Goal: Task Accomplishment & Management: Use online tool/utility

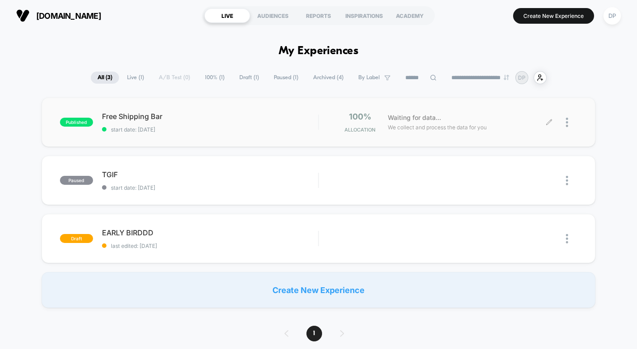
click at [493, 125] on div "Waiting for data... We collect and process the data for you" at bounding box center [466, 122] width 166 height 21
click at [551, 127] on div at bounding box center [563, 122] width 28 height 21
click at [547, 125] on icon at bounding box center [549, 121] width 5 height 5
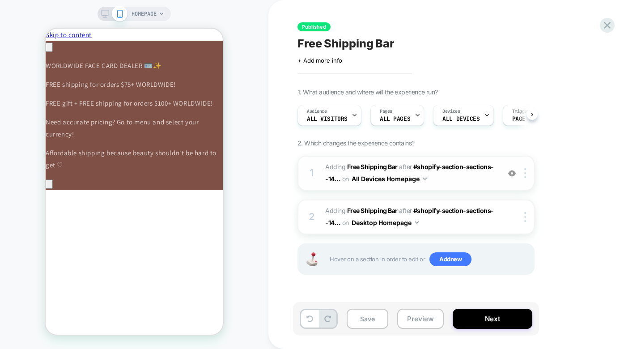
scroll to position [0, 0]
click at [523, 219] on div at bounding box center [526, 217] width 15 height 10
click at [0, 0] on img at bounding box center [0, 0] width 0 height 0
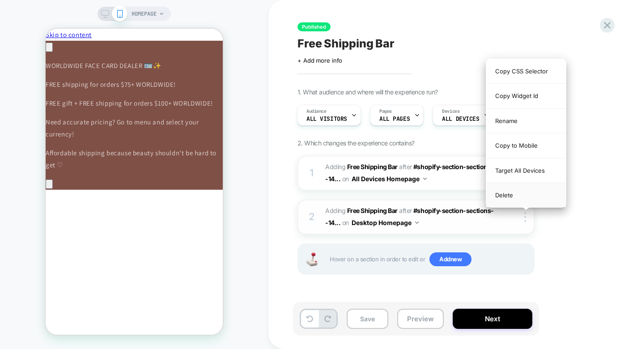
click at [0, 0] on div "Delete" at bounding box center [0, 0] width 0 height 0
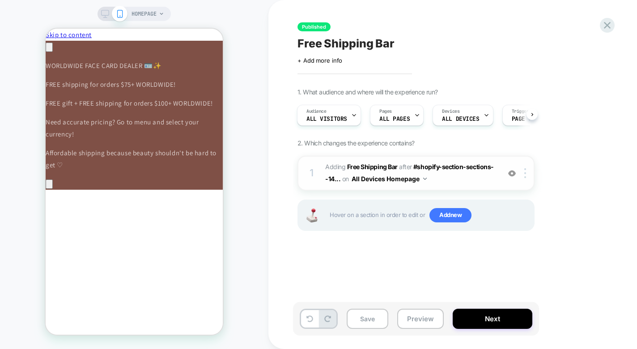
scroll to position [0, 378]
click at [0, 0] on button "All Devices Homepage" at bounding box center [0, 0] width 0 height 0
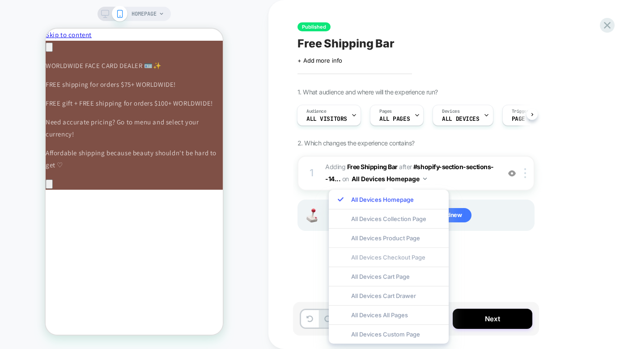
scroll to position [0, 505]
click at [413, 256] on div "All Devices Checkout Page" at bounding box center [389, 256] width 120 height 19
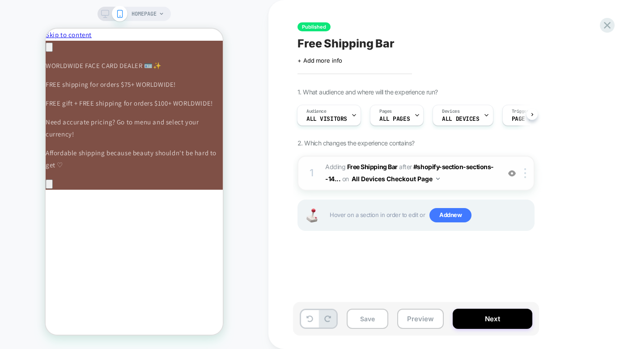
click at [0, 0] on button "All Devices Checkout Page" at bounding box center [0, 0] width 0 height 0
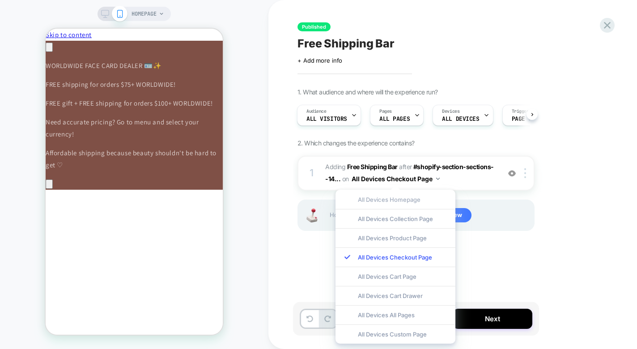
scroll to position [0, 0]
click at [0, 0] on div "All Devices All Pages" at bounding box center [0, 0] width 0 height 0
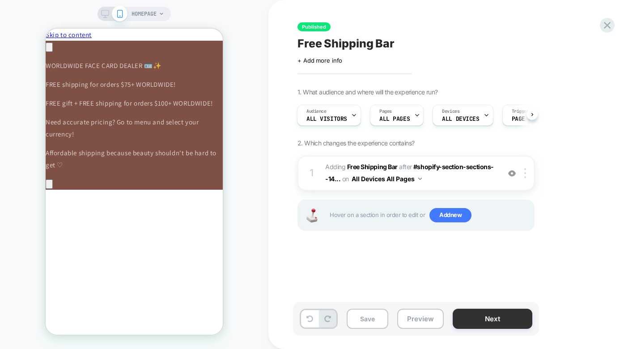
scroll to position [0, 126]
click at [468, 319] on button "Next" at bounding box center [493, 319] width 80 height 20
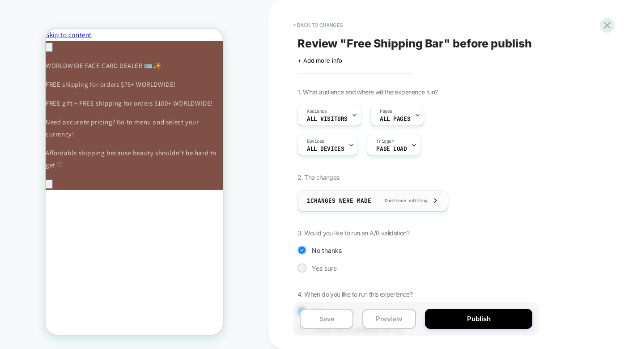
click at [365, 194] on div "1 Changes were made Continue editing" at bounding box center [373, 201] width 132 height 20
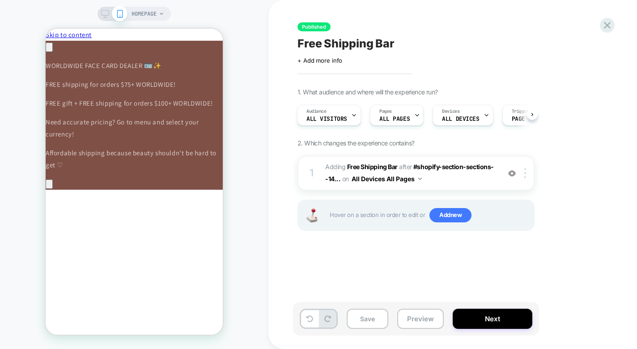
scroll to position [0, 252]
click at [444, 183] on span "#_loomi_addon_1756142275558 Adding Free Shipping Bar AFTER #shopify-section-sec…" at bounding box center [410, 173] width 170 height 24
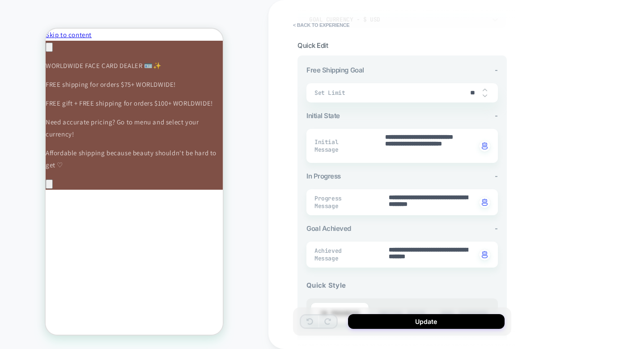
scroll to position [33, 0]
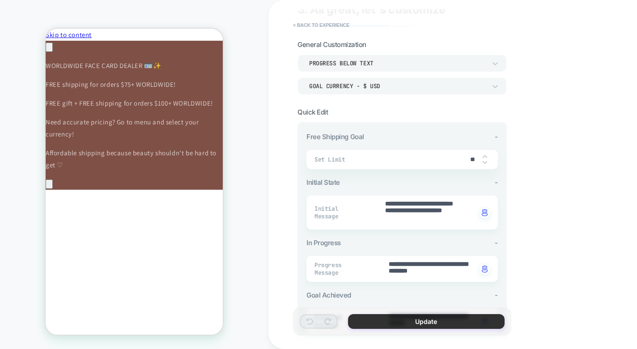
click at [414, 314] on button "Update" at bounding box center [426, 321] width 157 height 15
type textarea "*"
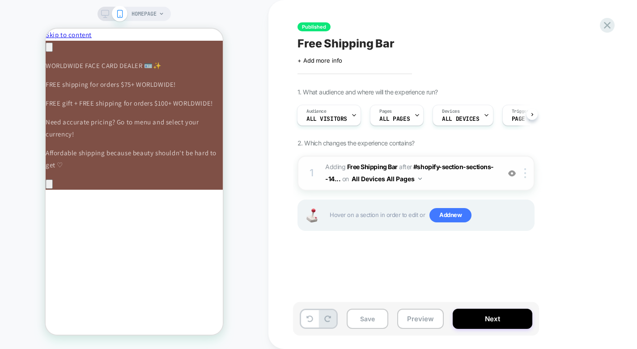
scroll to position [0, 505]
click at [0, 0] on button "All Devices All Pages" at bounding box center [0, 0] width 0 height 0
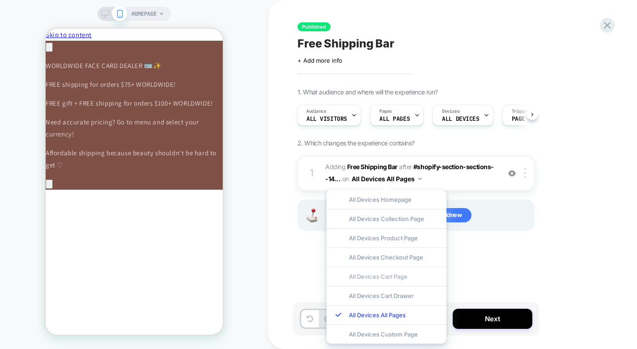
scroll to position [0, 252]
click at [376, 277] on div "All Devices Cart Page" at bounding box center [387, 276] width 120 height 19
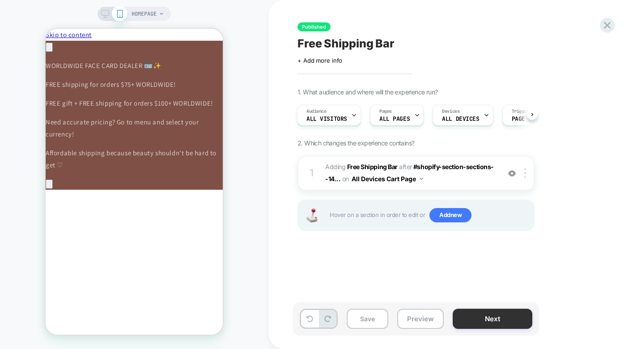
scroll to position [0, 378]
click at [467, 321] on button "Next" at bounding box center [493, 319] width 80 height 20
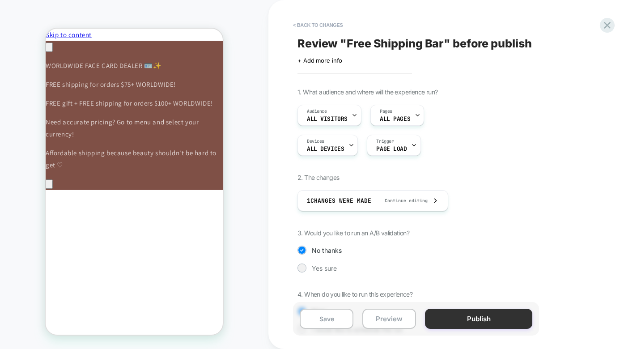
click at [467, 321] on button "Publish" at bounding box center [478, 319] width 107 height 20
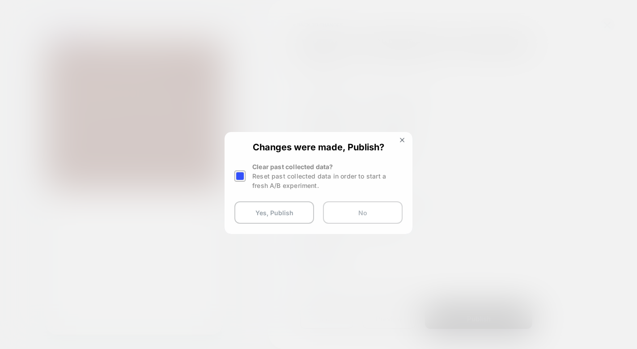
scroll to position [0, 505]
click at [277, 212] on button "Yes, Publish" at bounding box center [274, 212] width 80 height 22
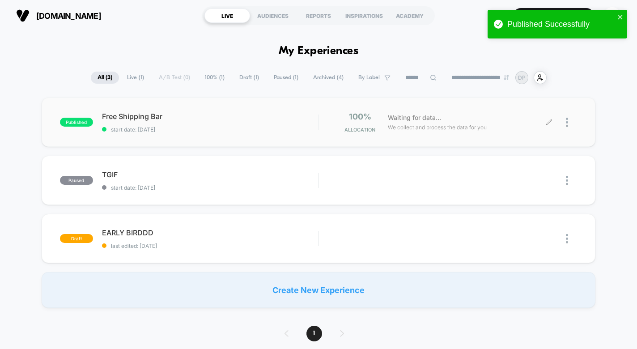
click at [548, 121] on icon at bounding box center [549, 122] width 7 height 7
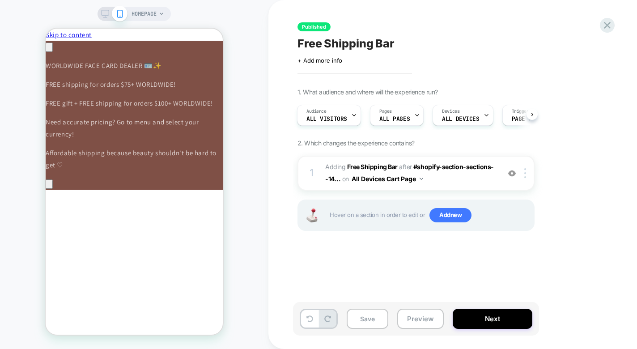
scroll to position [0, 126]
click at [526, 175] on img at bounding box center [525, 173] width 2 height 10
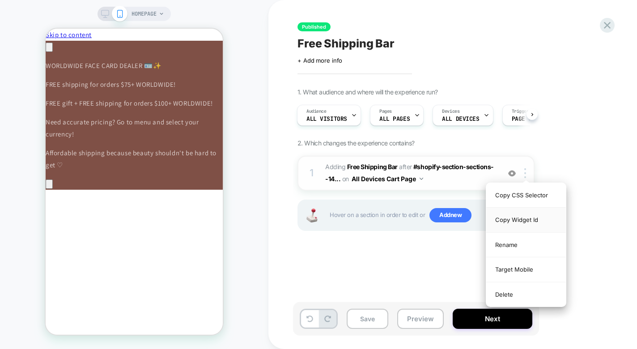
scroll to position [0, 252]
click at [514, 220] on div "Copy Widget Id" at bounding box center [526, 220] width 80 height 25
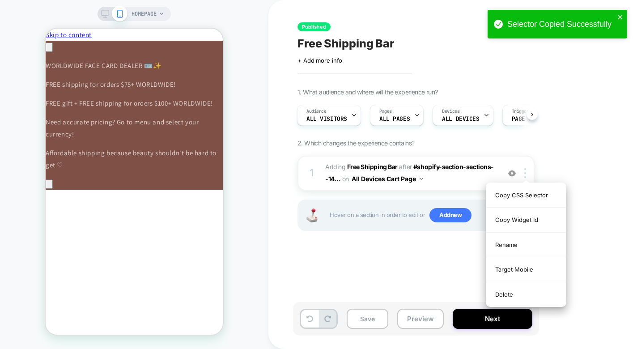
scroll to position [0, 378]
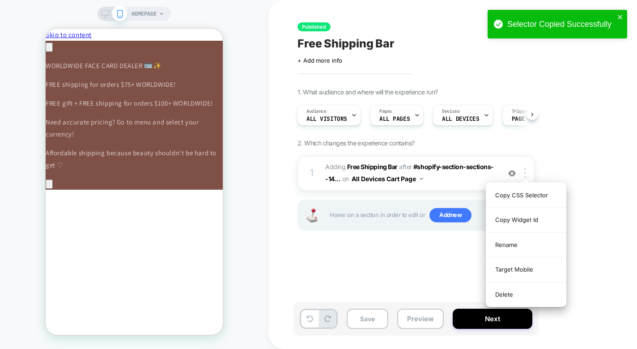
scroll to position [0, 505]
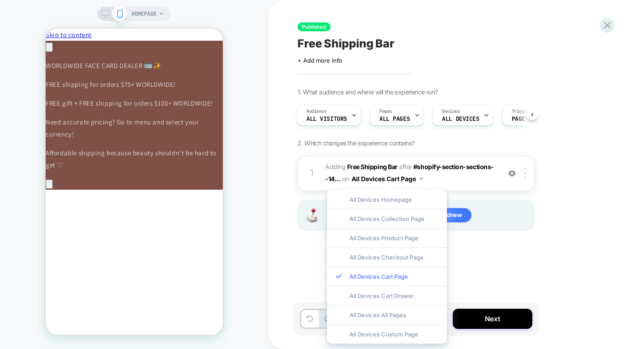
scroll to position [0, 252]
click at [0, 0] on div "All Devices All Pages" at bounding box center [0, 0] width 0 height 0
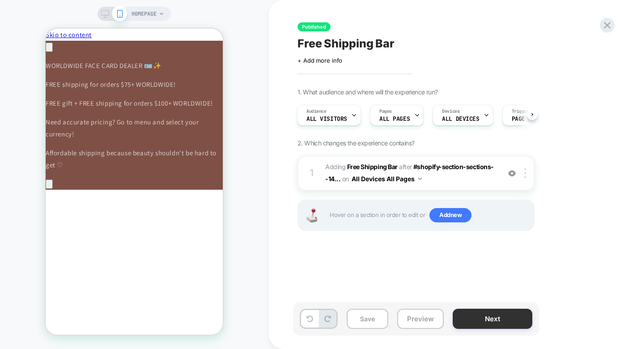
scroll to position [0, 378]
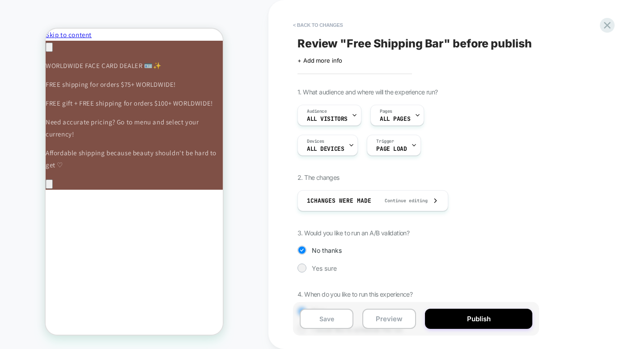
click at [2, 8] on button "Publish" at bounding box center [1, 8] width 2 height 2
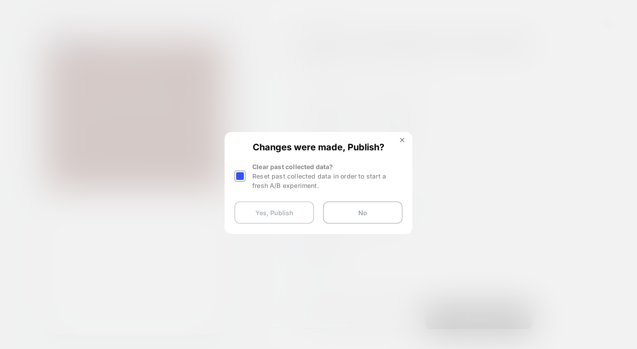
scroll to position [0, 505]
click at [0, 0] on button "Yes, Publish" at bounding box center [0, 0] width 0 height 0
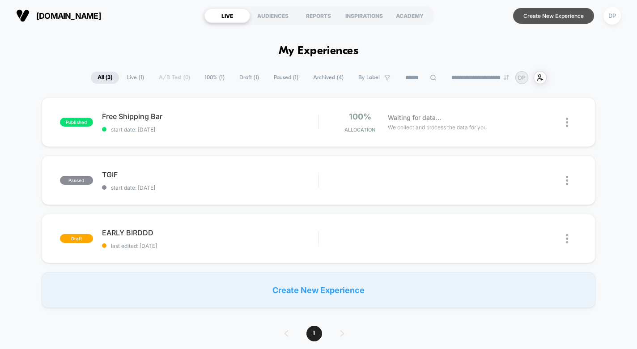
click at [539, 21] on button "Create New Experience" at bounding box center [553, 16] width 81 height 16
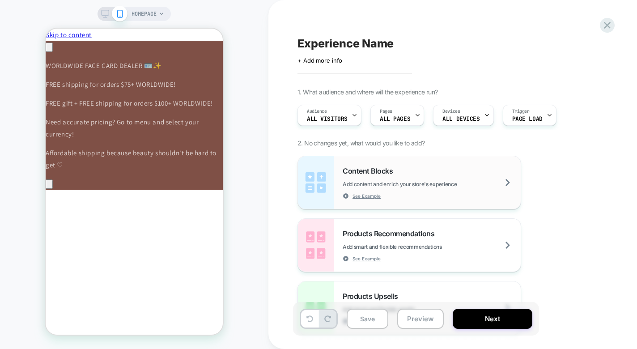
scroll to position [0, 252]
click at [0, 0] on div "Content Blocks Add content and enrich your store's experience See Example" at bounding box center [0, 0] width 0 height 0
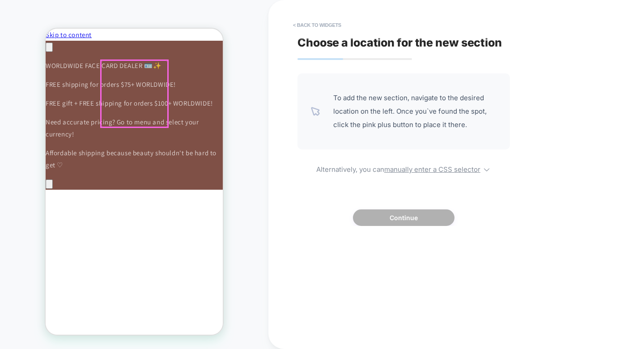
click at [122, 92] on div at bounding box center [134, 93] width 67 height 67
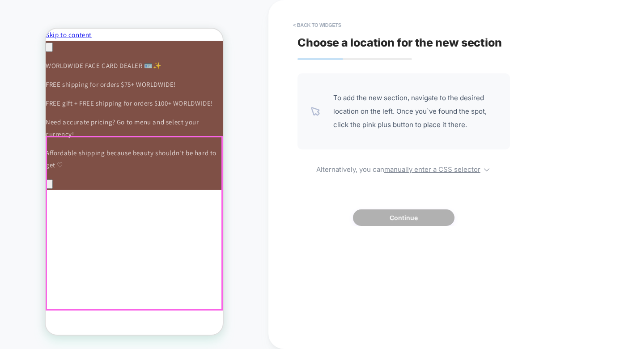
scroll to position [0, 378]
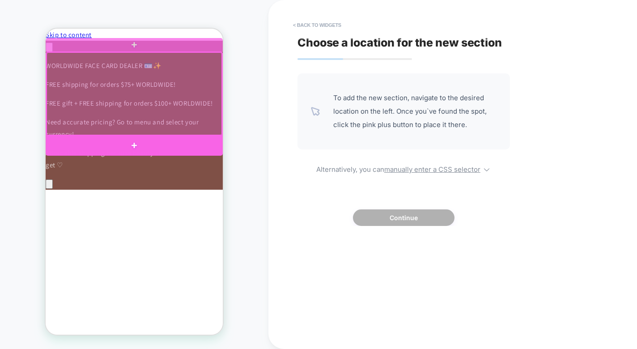
scroll to position [0, 0]
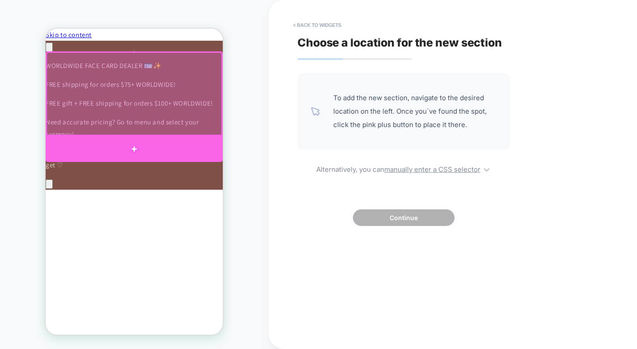
click at [118, 144] on div at bounding box center [134, 149] width 177 height 26
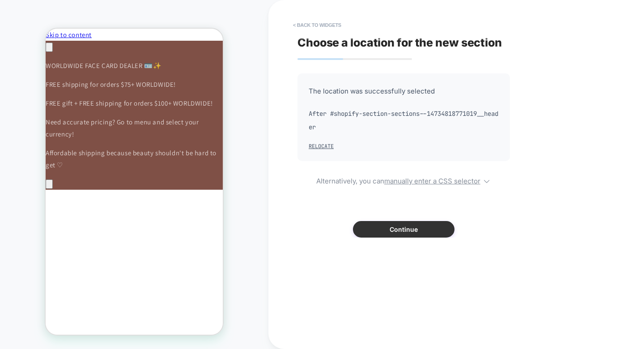
click at [427, 232] on button "Continue" at bounding box center [404, 229] width 102 height 17
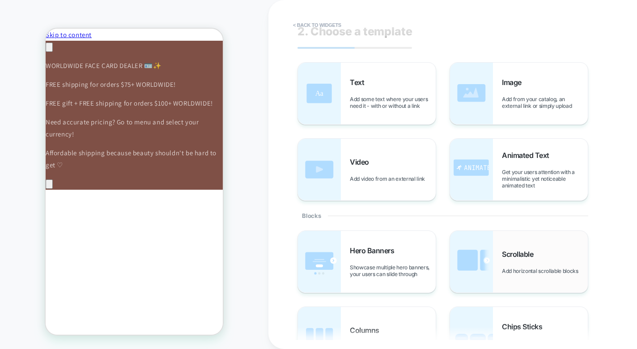
scroll to position [8, 0]
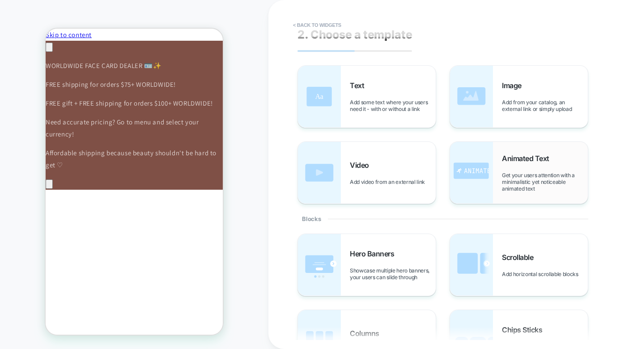
click at [480, 169] on img at bounding box center [471, 173] width 43 height 62
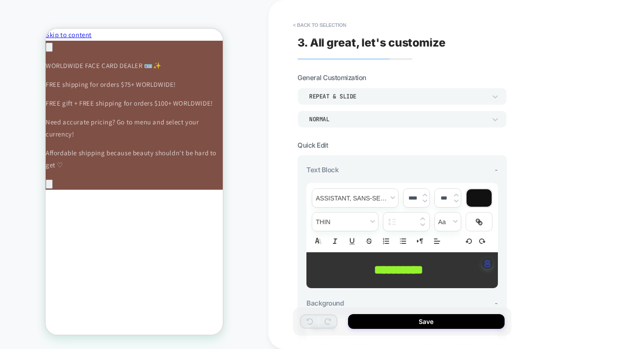
scroll to position [0, 378]
click at [0, 0] on div at bounding box center [0, 0] width 0 height 0
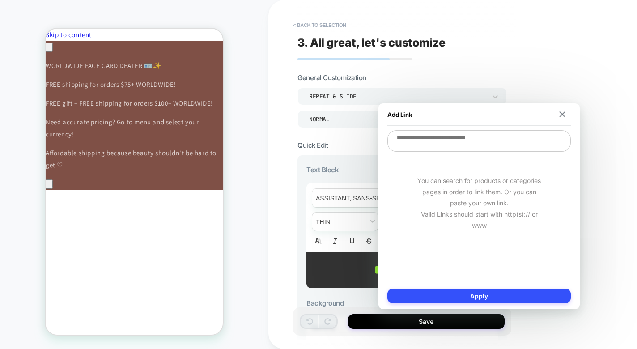
scroll to position [0, 505]
click at [567, 119] on div "Add Link" at bounding box center [478, 114] width 183 height 22
click at [564, 110] on div "Add Link" at bounding box center [478, 114] width 183 height 22
click at [555, 111] on div "Add Link" at bounding box center [478, 114] width 183 height 22
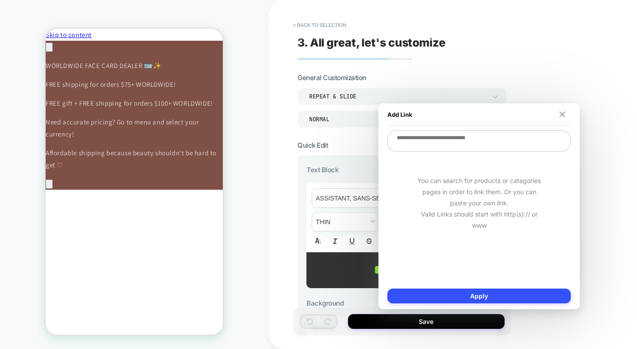
click at [561, 117] on img at bounding box center [563, 114] width 6 height 6
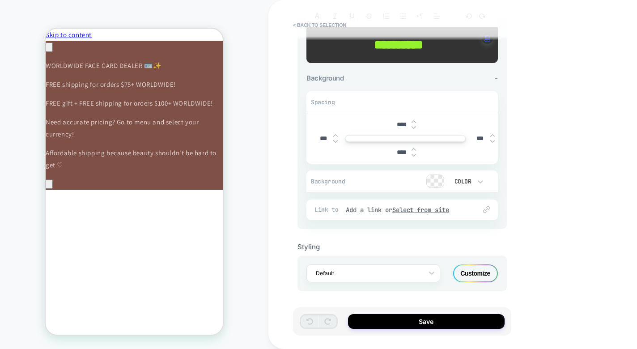
scroll to position [0, 126]
click at [0, 0] on div at bounding box center [0, 0] width 0 height 0
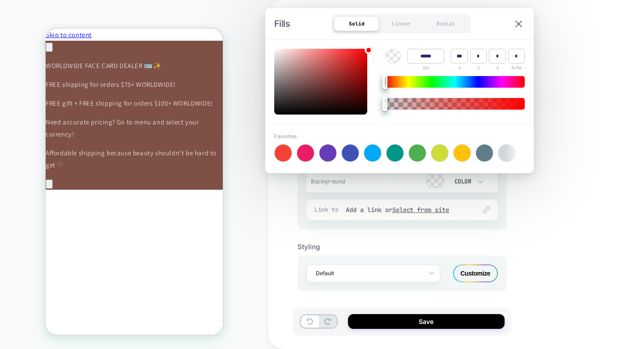
scroll to position [0, 252]
drag, startPoint x: 440, startPoint y: 56, endPoint x: 395, endPoint y: 54, distance: 45.2
paste input "**********"
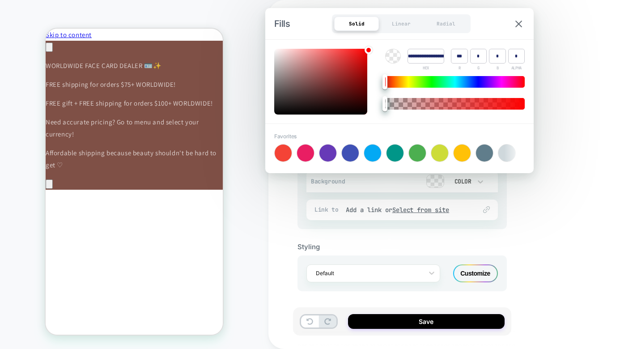
drag, startPoint x: 409, startPoint y: 58, endPoint x: 451, endPoint y: 57, distance: 42.1
type input "*"
